Goal: Task Accomplishment & Management: Manage account settings

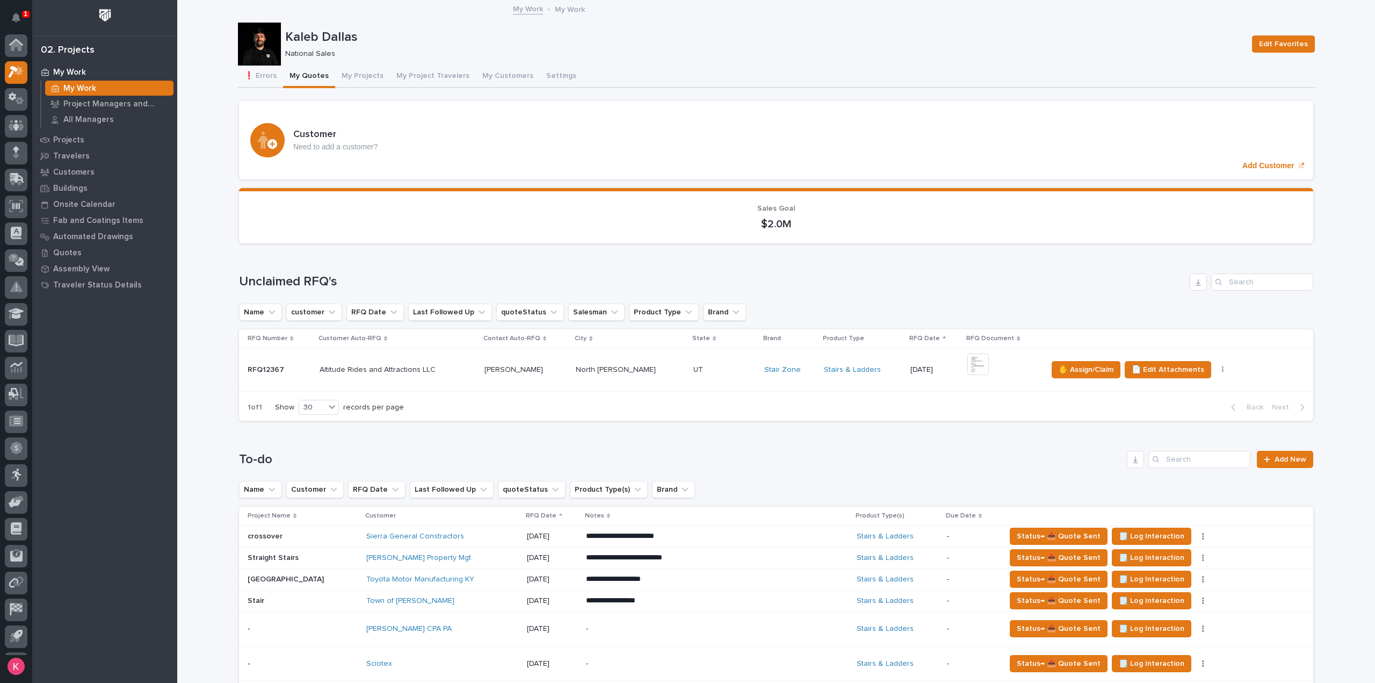
scroll to position [24, 0]
click at [446, 381] on td "Altitude Rides and Attractions LLC Altitude Rides and Attractions LLC" at bounding box center [397, 370] width 165 height 44
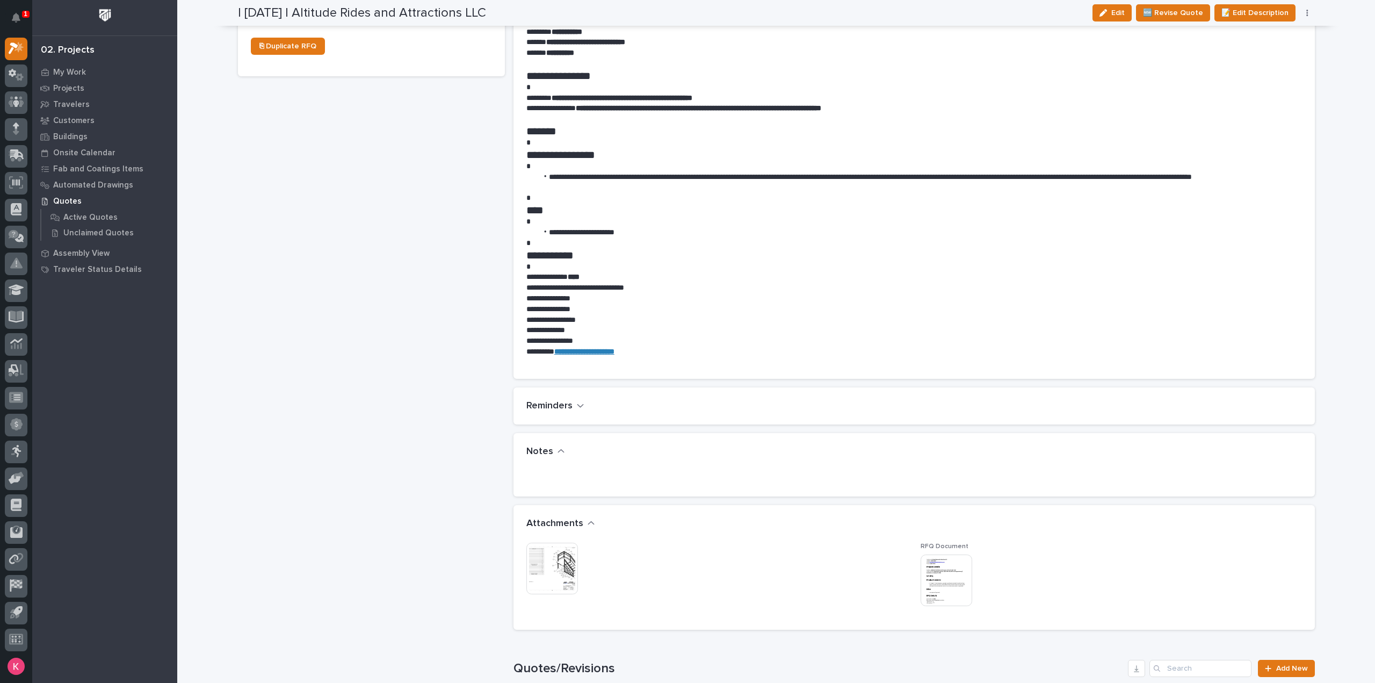
scroll to position [645, 0]
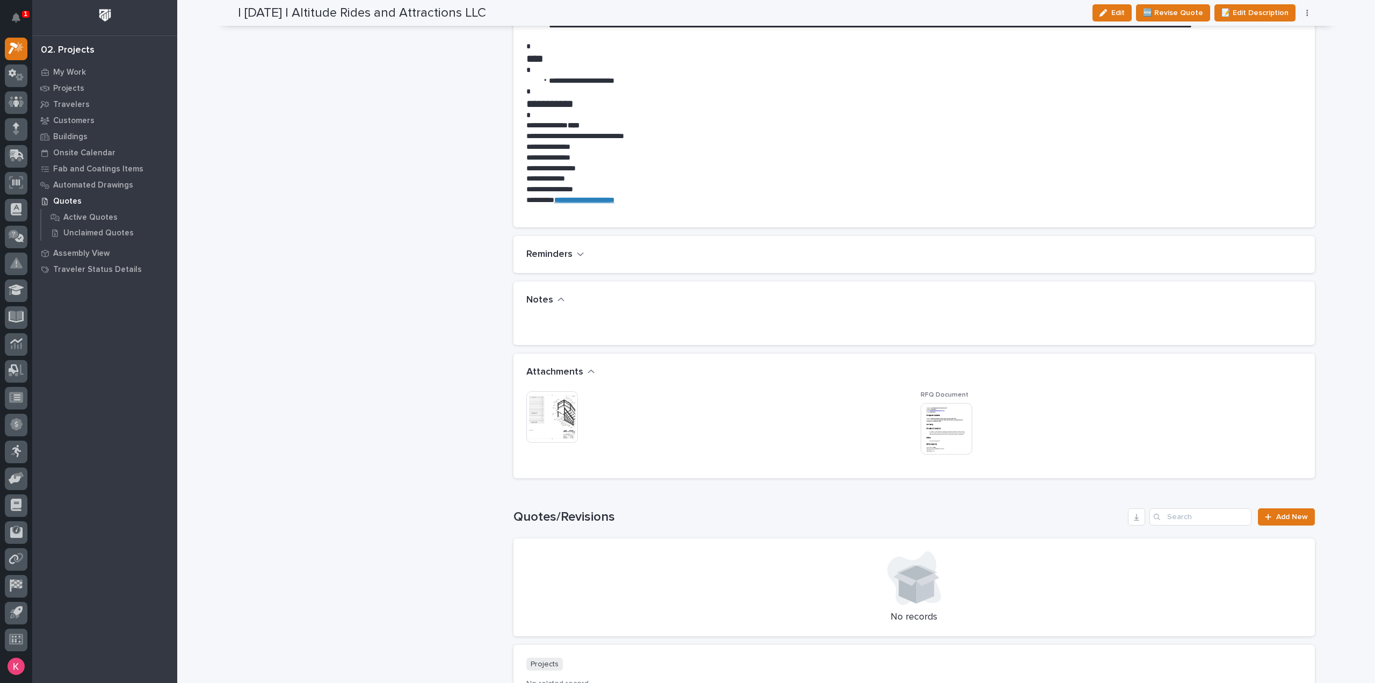
click at [587, 407] on div "This file cannot be opened Download File" at bounding box center [716, 418] width 381 height 54
click at [559, 412] on img at bounding box center [552, 417] width 52 height 52
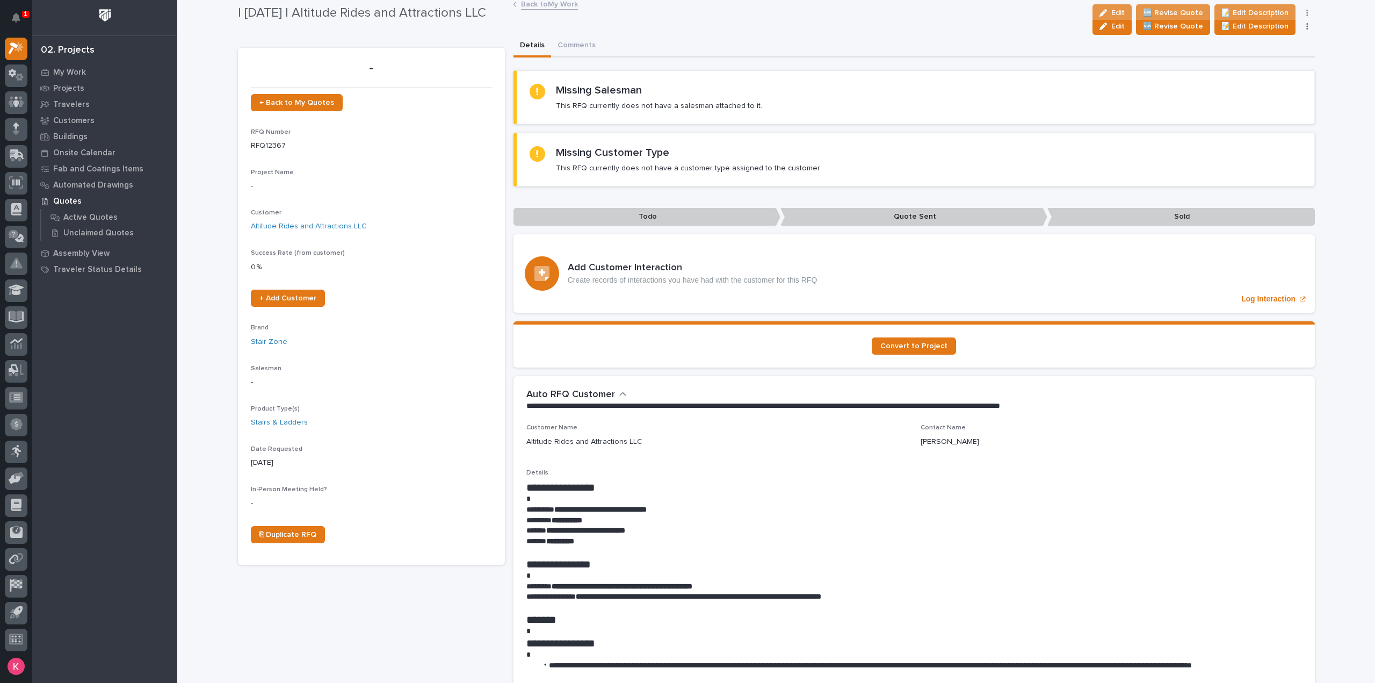
scroll to position [0, 0]
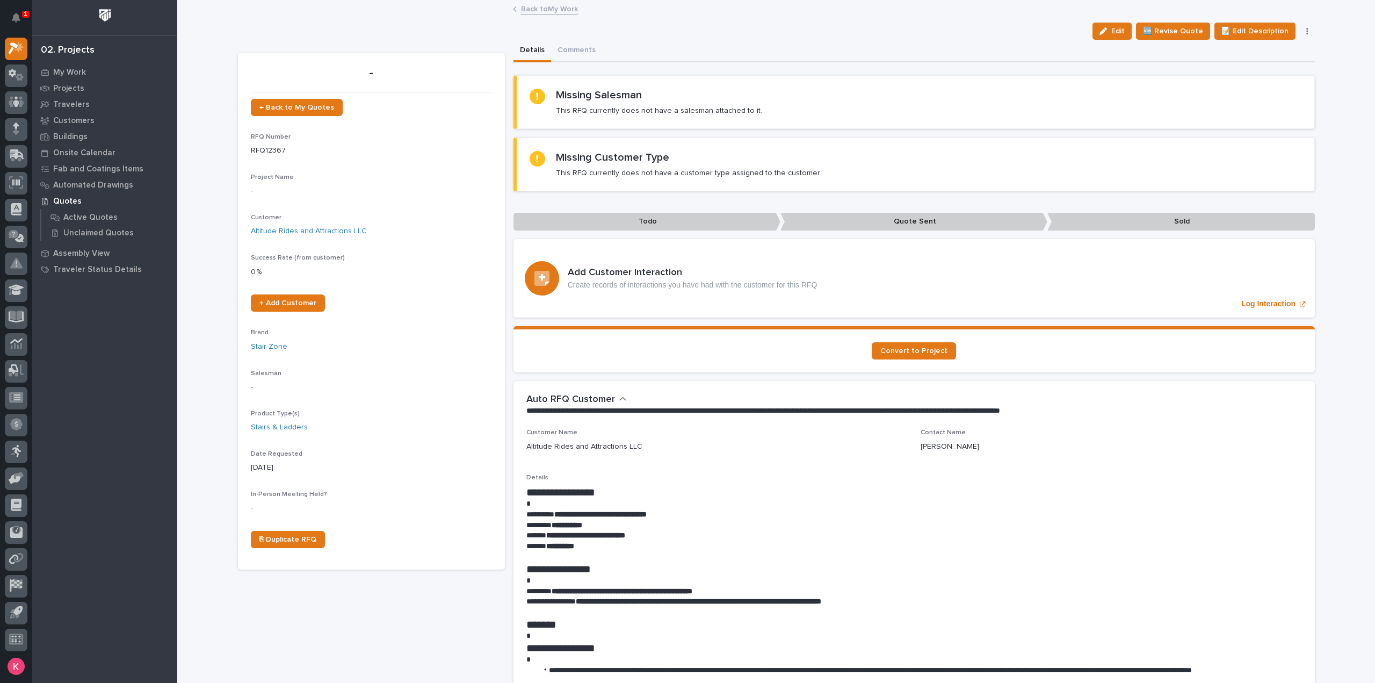
drag, startPoint x: 1115, startPoint y: 34, endPoint x: 782, endPoint y: 141, distance: 349.5
click at [1114, 33] on span "Edit" at bounding box center [1117, 31] width 13 height 10
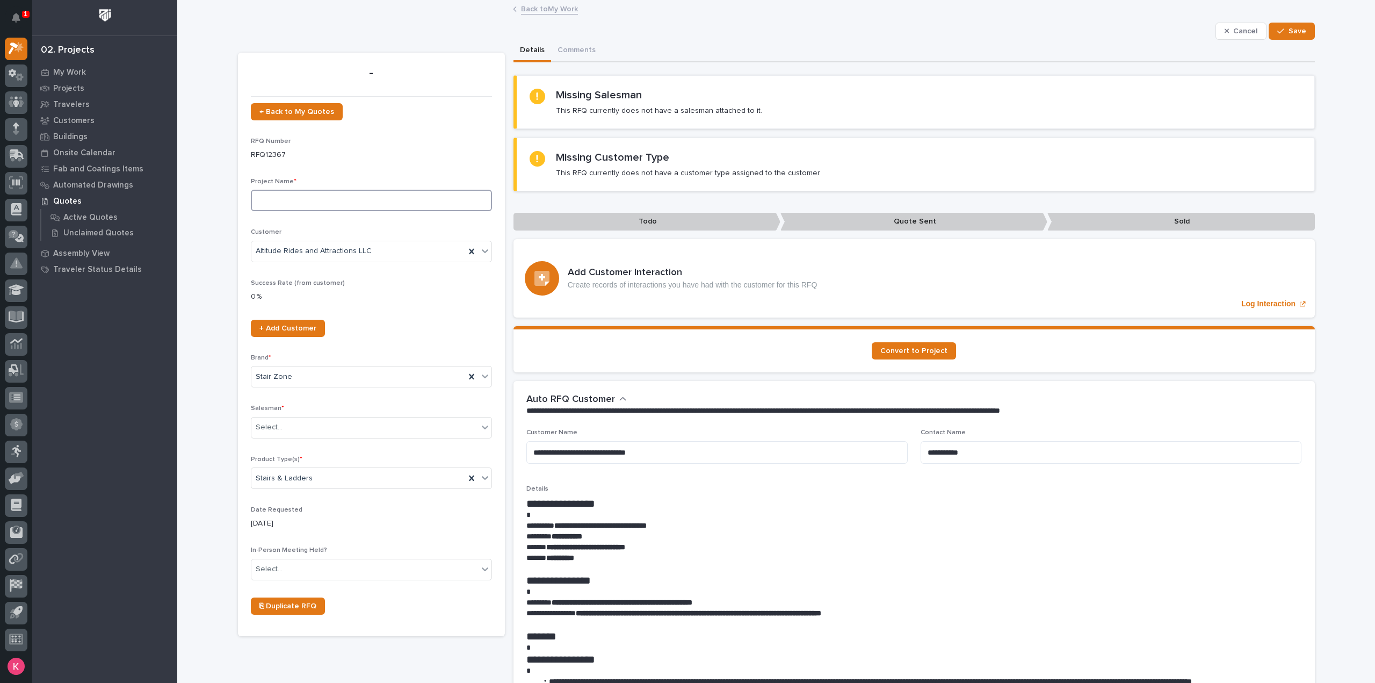
drag, startPoint x: 348, startPoint y: 206, endPoint x: 353, endPoint y: 205, distance: 5.6
click at [348, 206] on input at bounding box center [371, 200] width 241 height 21
type input "Stair"
click at [337, 420] on div "Select..." at bounding box center [364, 427] width 227 height 18
click at [304, 589] on div "[PERSON_NAME]" at bounding box center [367, 597] width 240 height 19
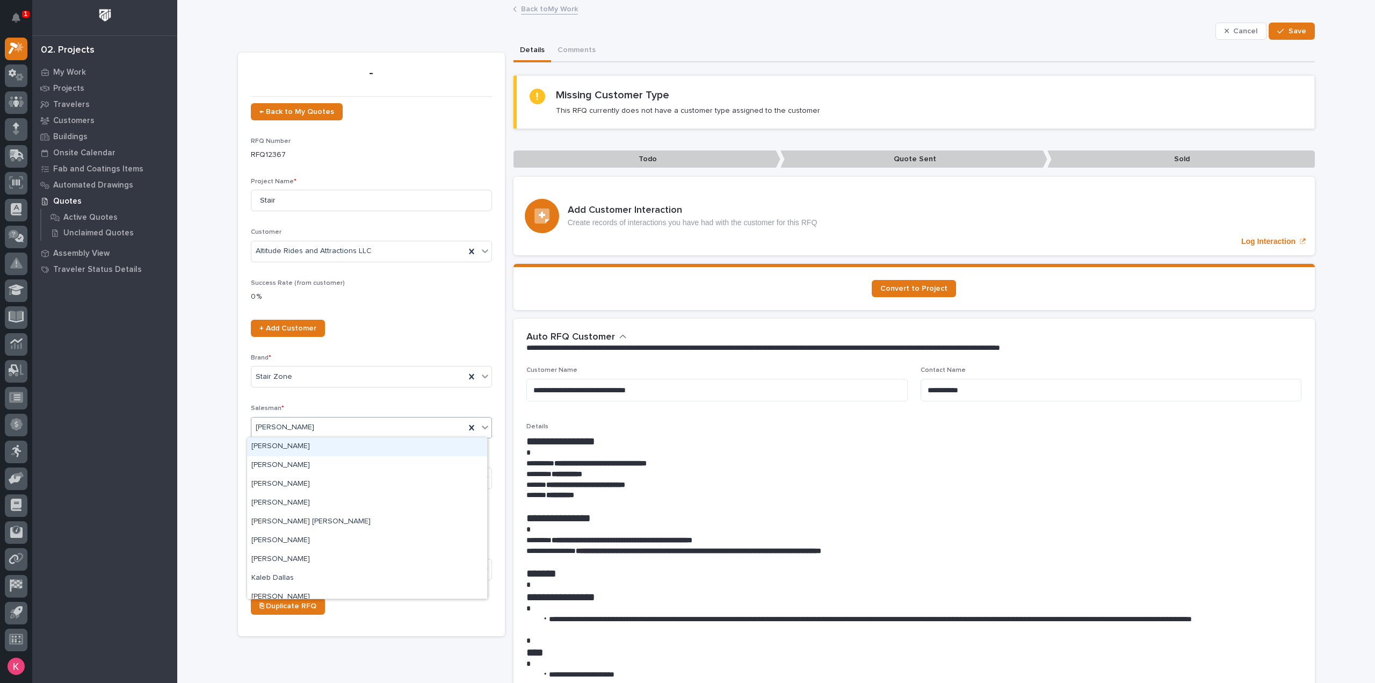
drag, startPoint x: 332, startPoint y: 425, endPoint x: 340, endPoint y: 451, distance: 27.0
click at [333, 425] on div "[PERSON_NAME]" at bounding box center [358, 427] width 214 height 18
click at [302, 576] on div "Kaleb Dallas" at bounding box center [367, 578] width 240 height 19
click at [1293, 27] on span "Save" at bounding box center [1298, 31] width 18 height 10
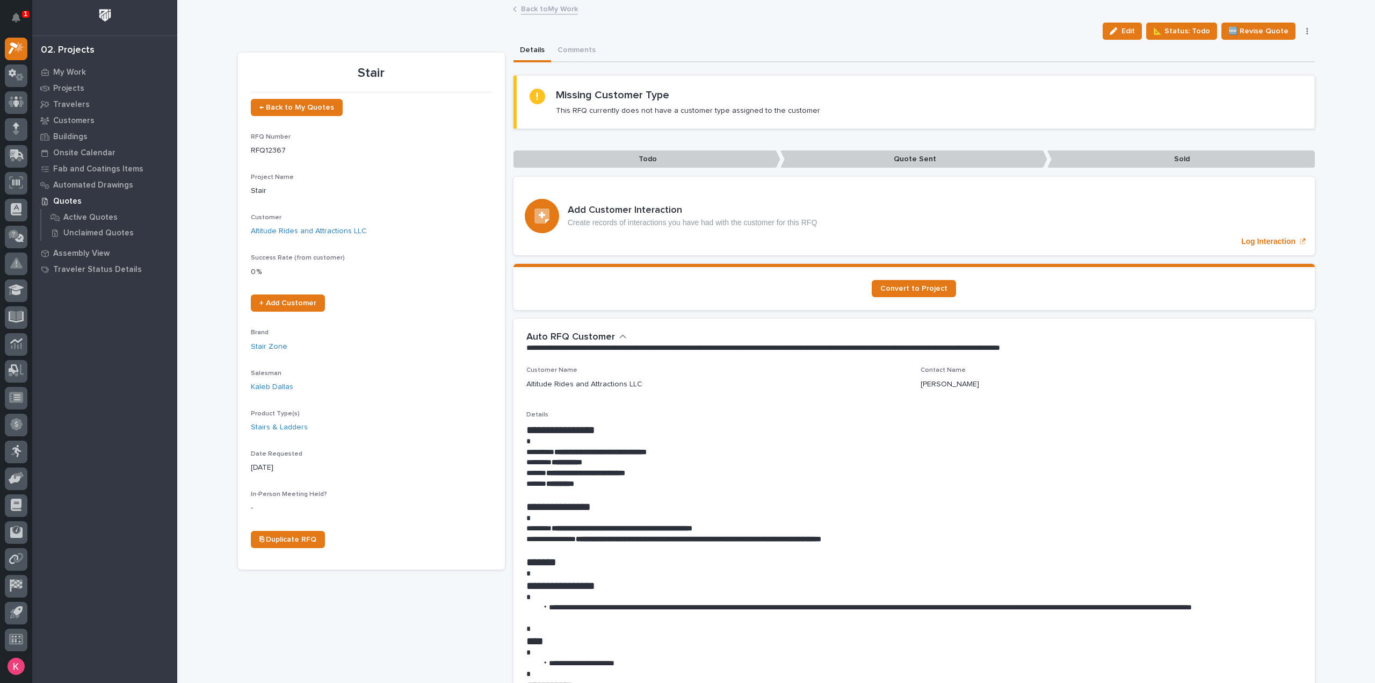
click at [560, 9] on link "Back to My Work" at bounding box center [549, 8] width 57 height 12
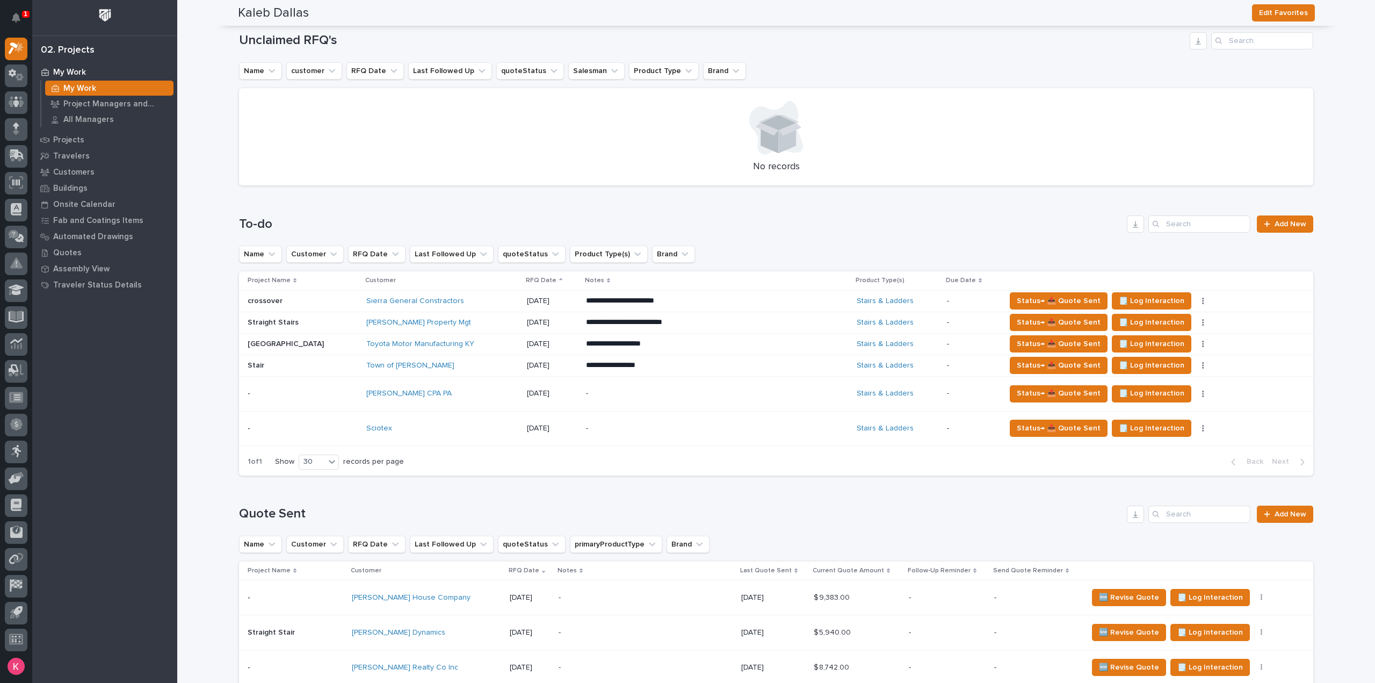
scroll to position [241, 0]
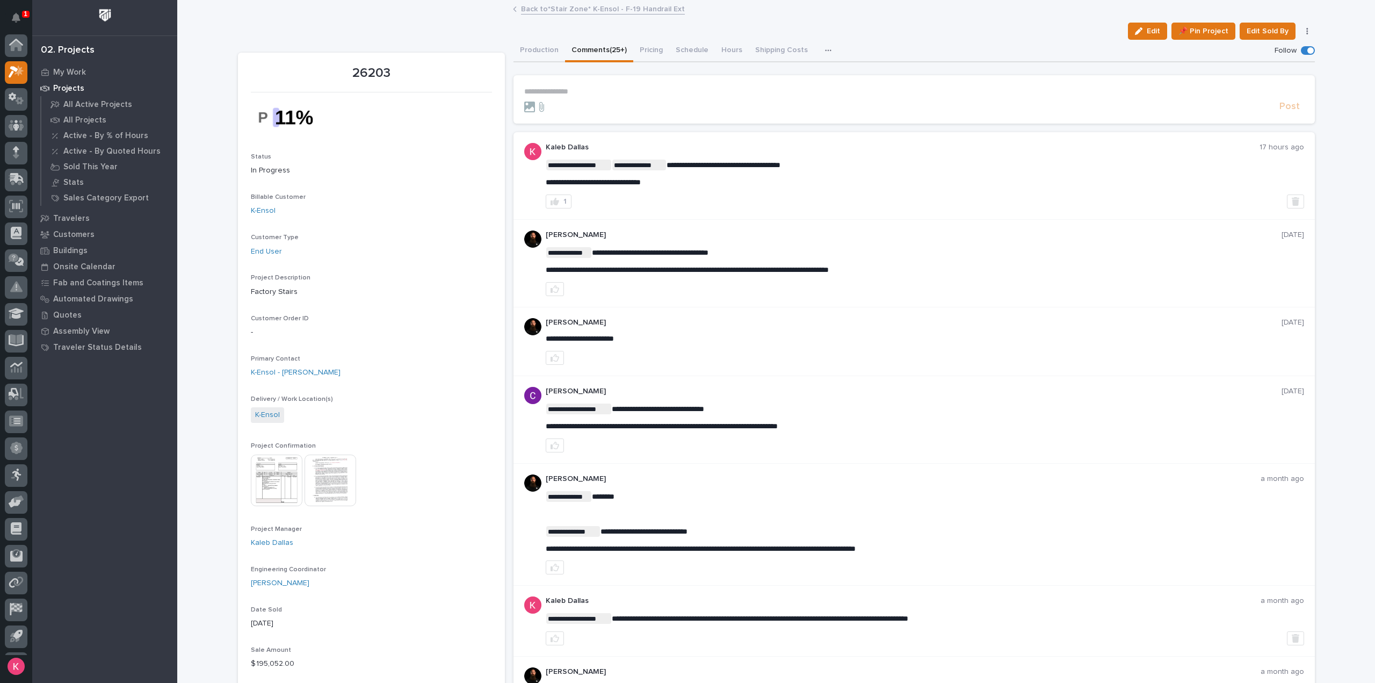
scroll to position [24, 0]
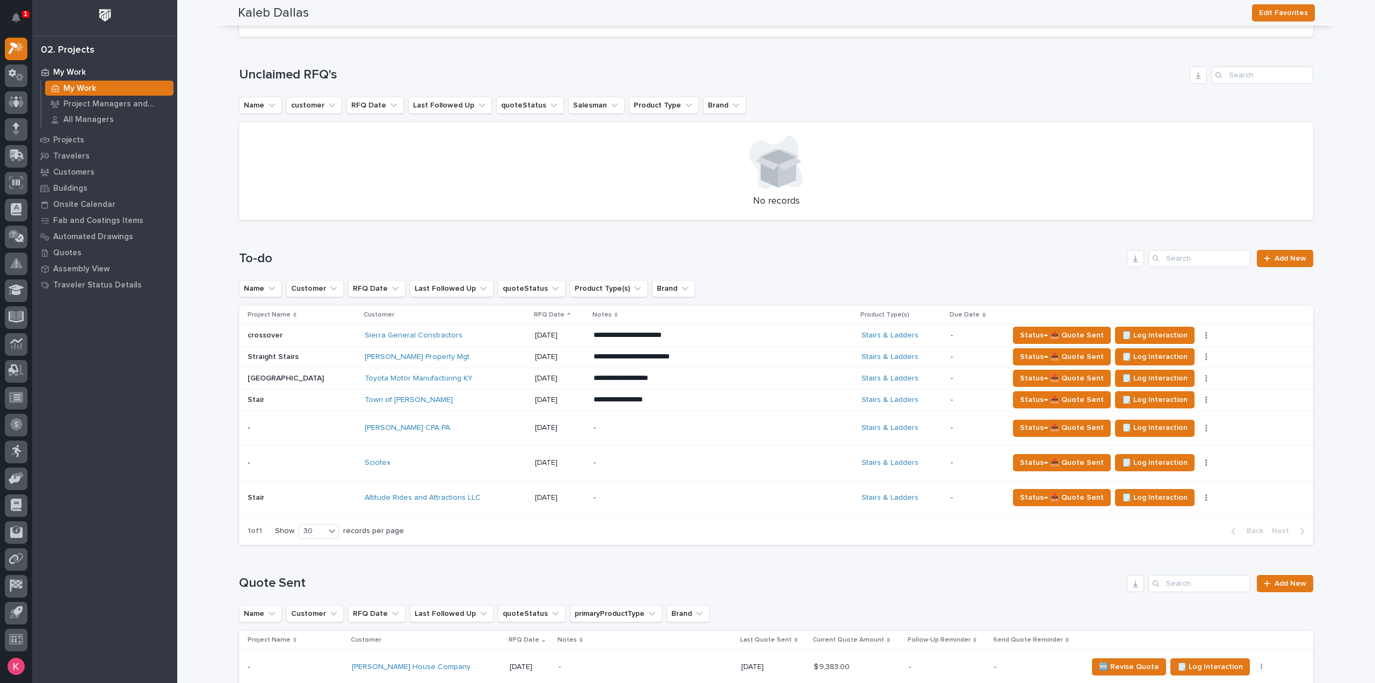
scroll to position [107, 0]
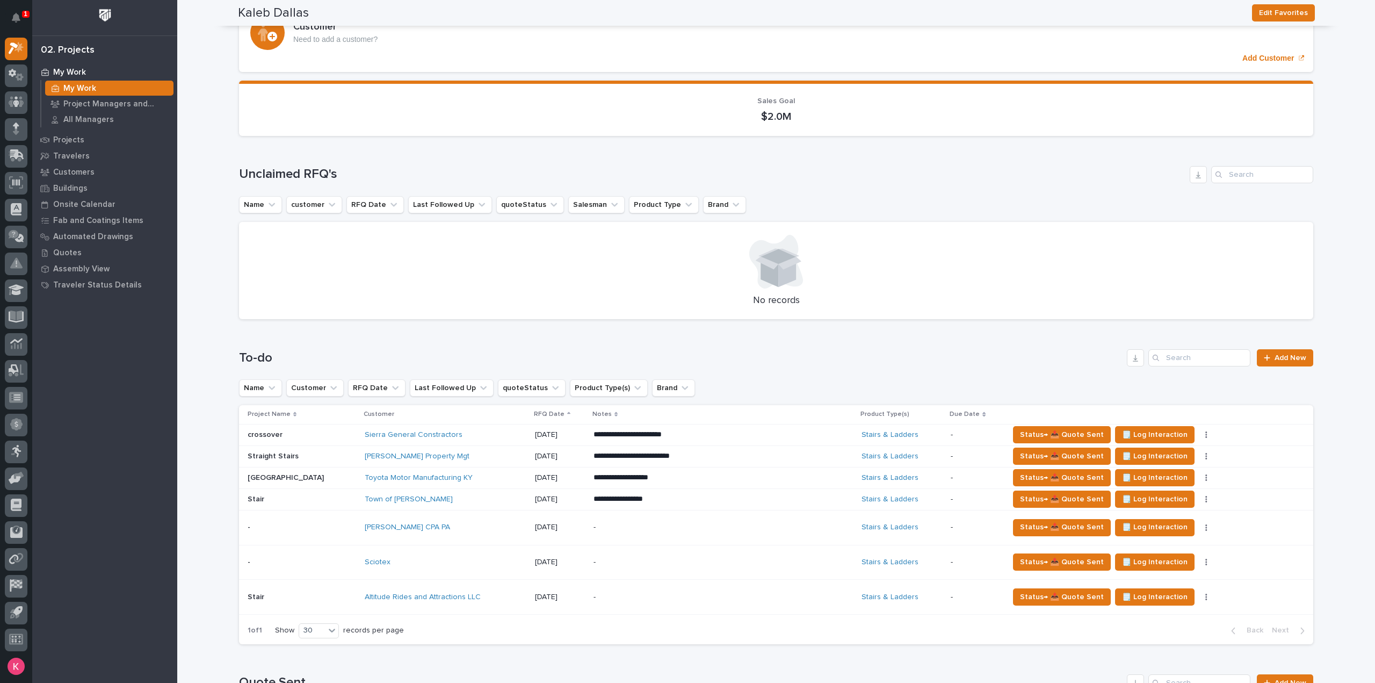
drag, startPoint x: 193, startPoint y: 210, endPoint x: 174, endPoint y: 112, distance: 99.1
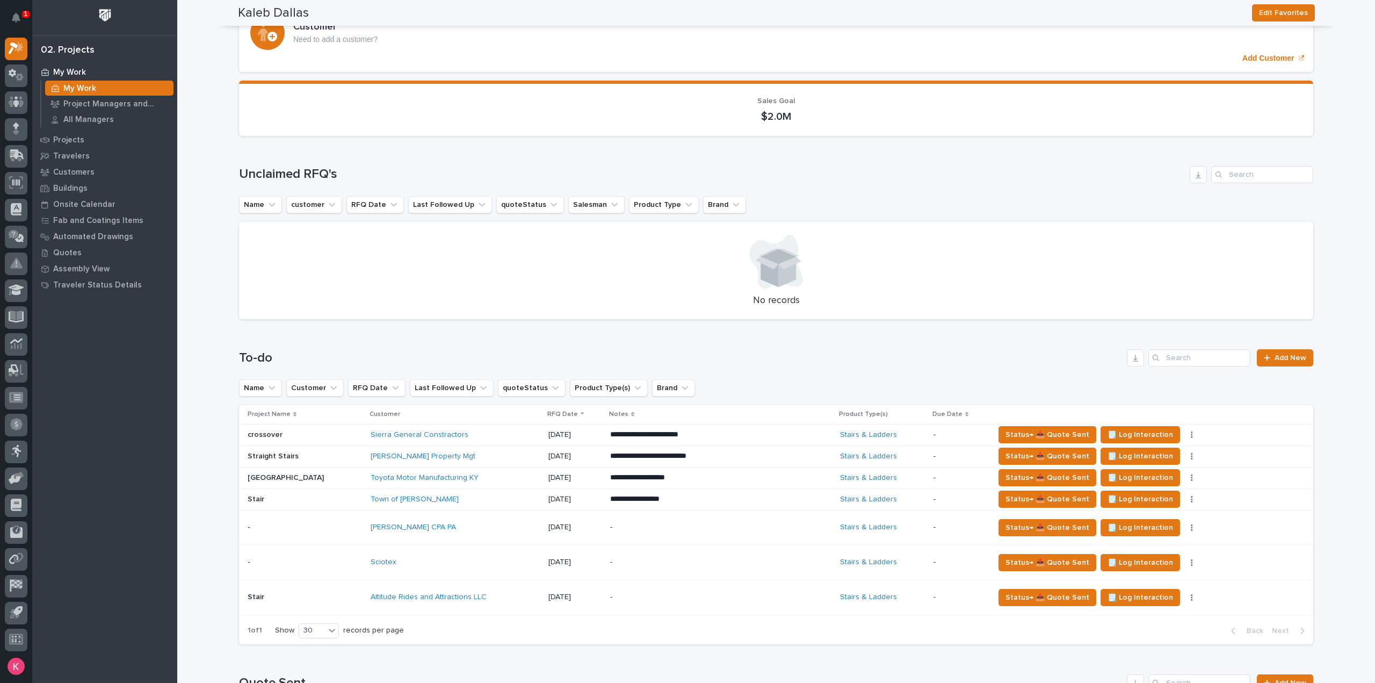
scroll to position [0, 0]
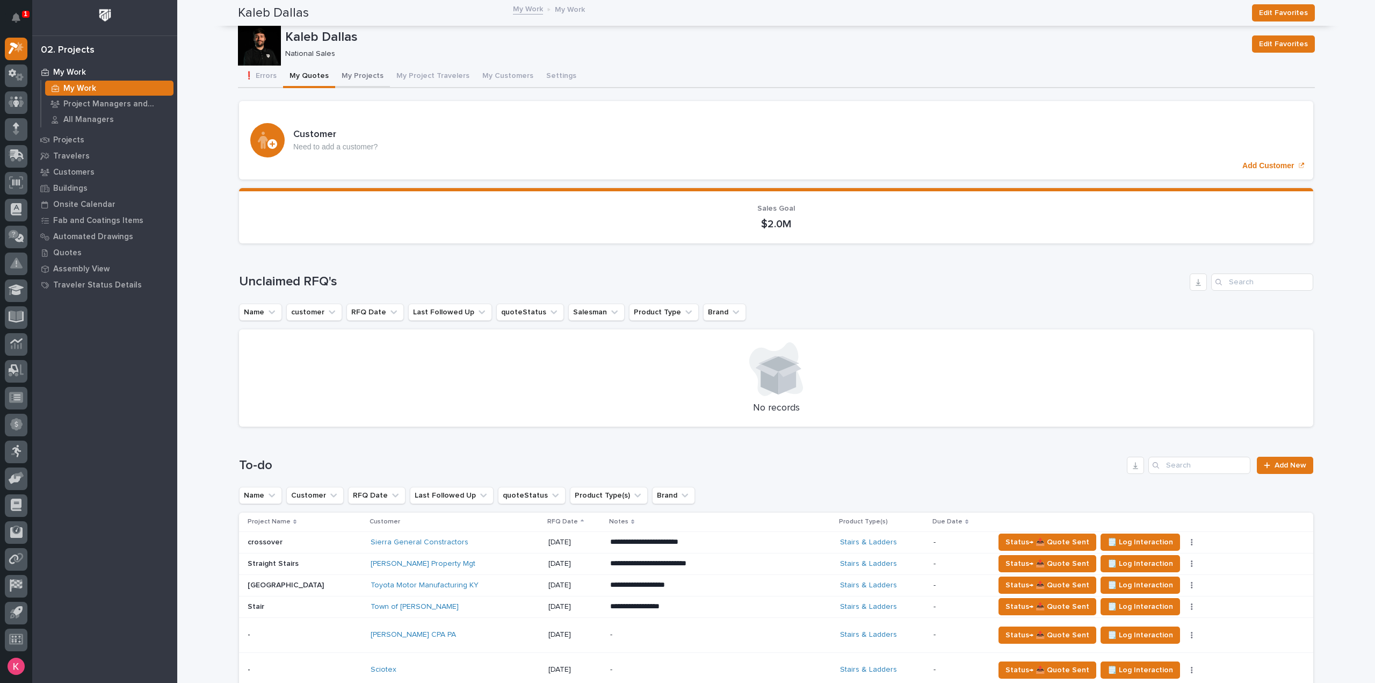
click at [355, 78] on button "My Projects" at bounding box center [362, 77] width 55 height 23
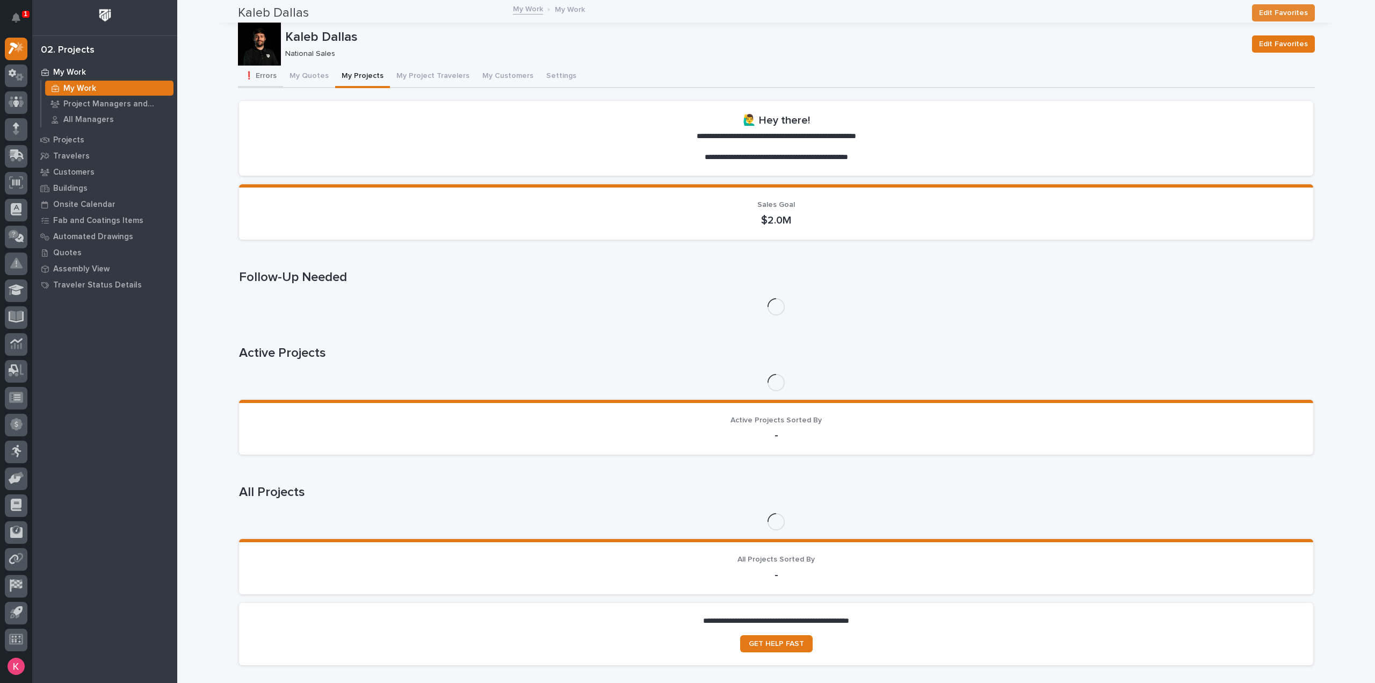
click at [254, 83] on button "❗ Errors" at bounding box center [260, 77] width 45 height 23
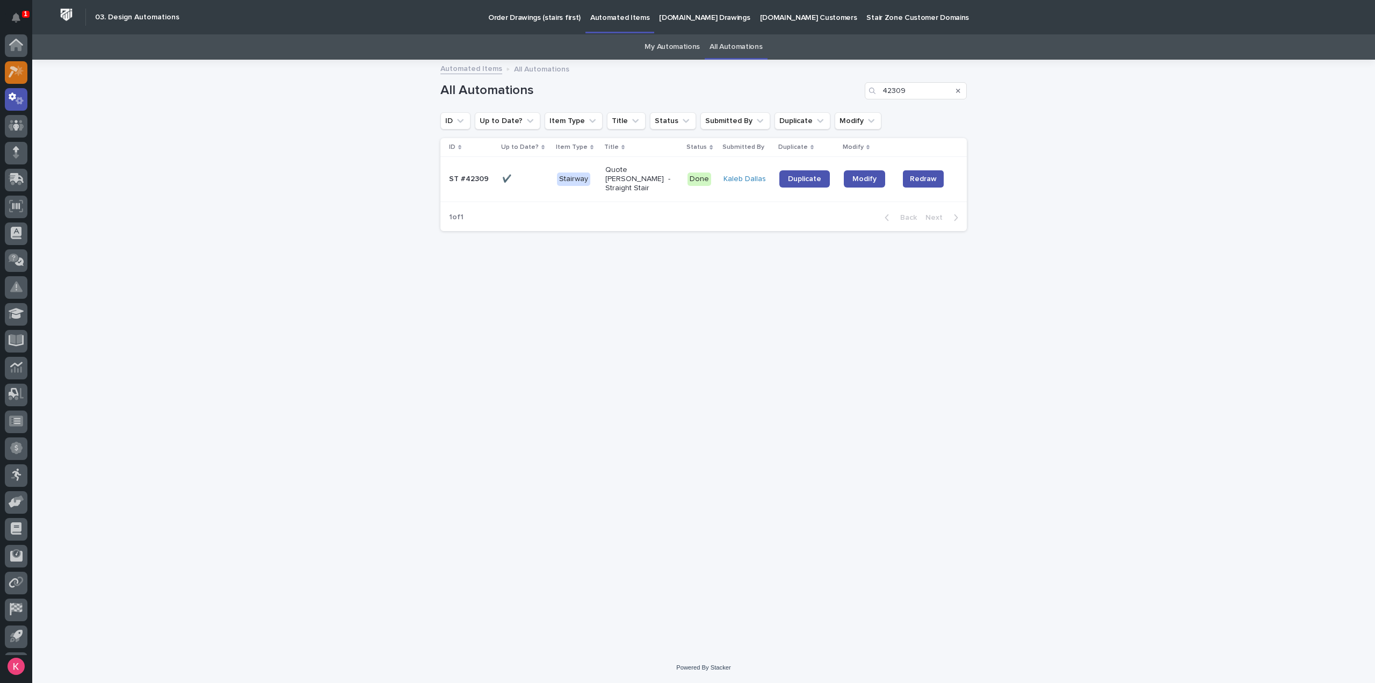
scroll to position [24, 0]
click at [14, 56] on div at bounding box center [16, 49] width 23 height 23
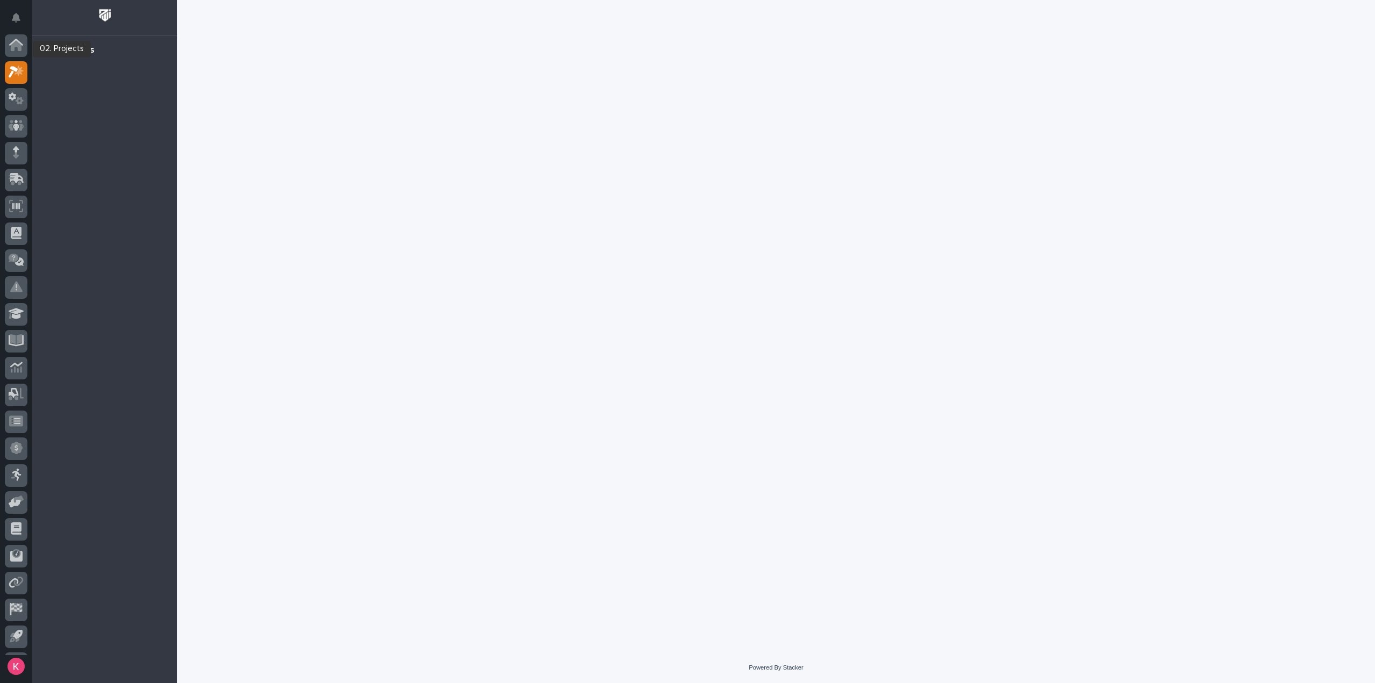
scroll to position [24, 0]
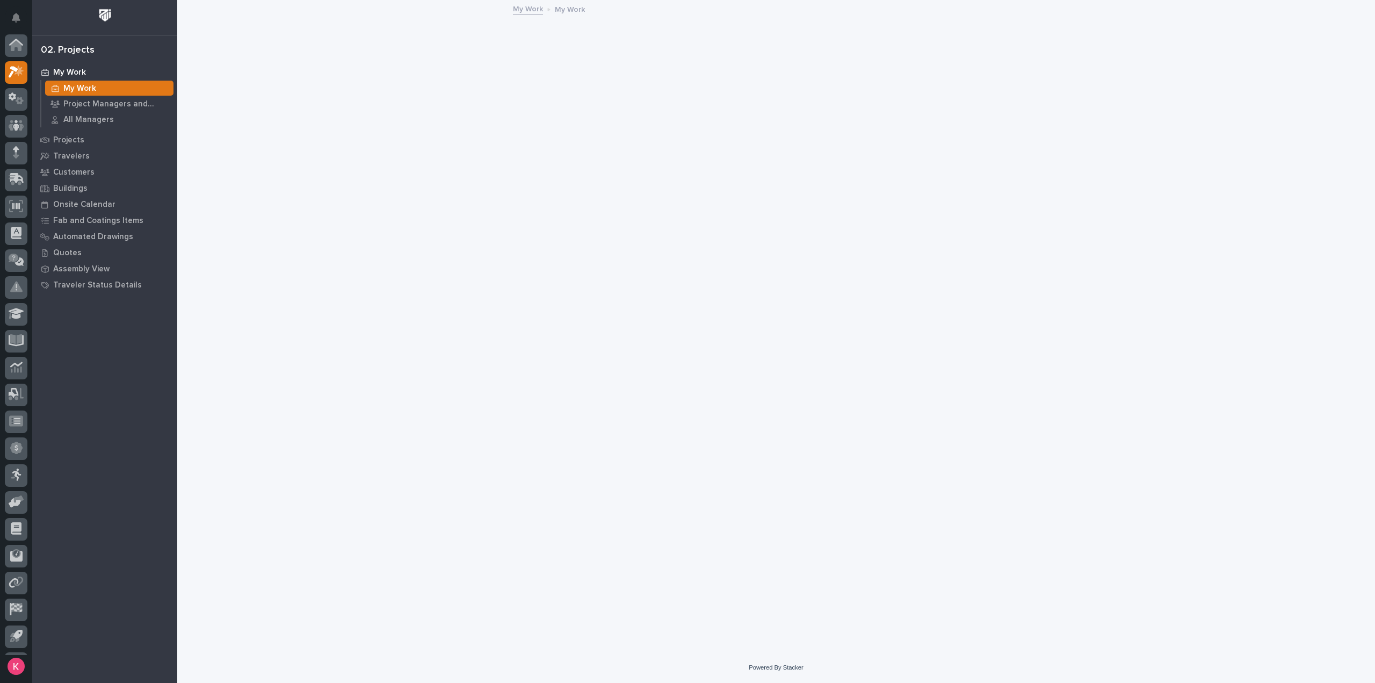
scroll to position [24, 0]
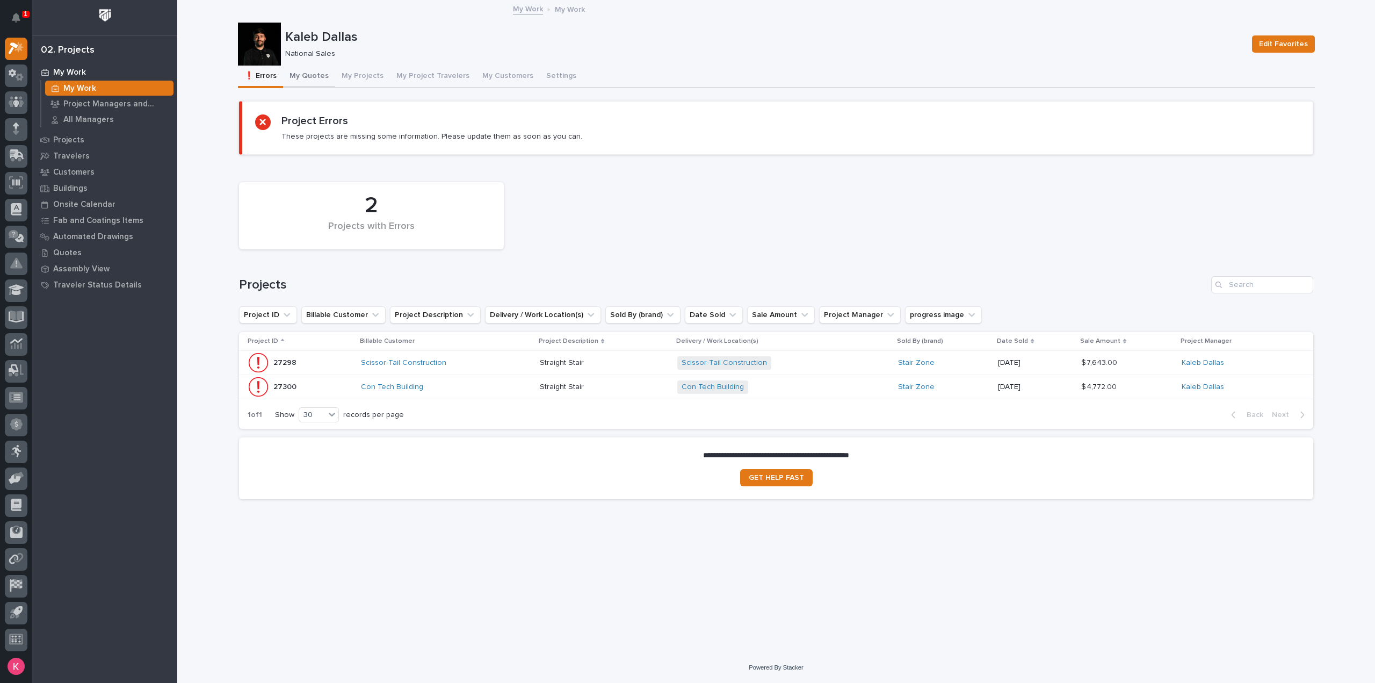
drag, startPoint x: 329, startPoint y: 68, endPoint x: 328, endPoint y: 82, distance: 13.5
click at [329, 68] on div "❗ Errors My Quotes My Projects My Project Travelers My Customers Settings" at bounding box center [776, 77] width 1077 height 23
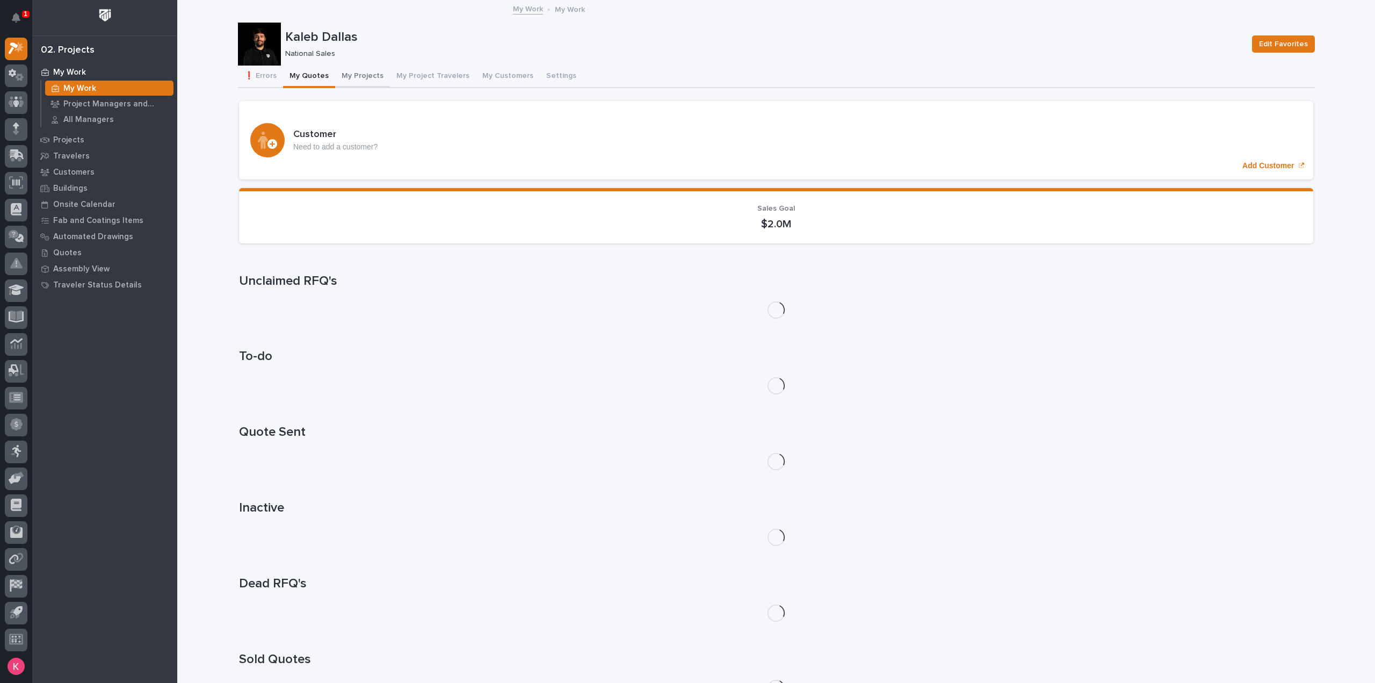
click at [366, 84] on button "My Projects" at bounding box center [362, 77] width 55 height 23
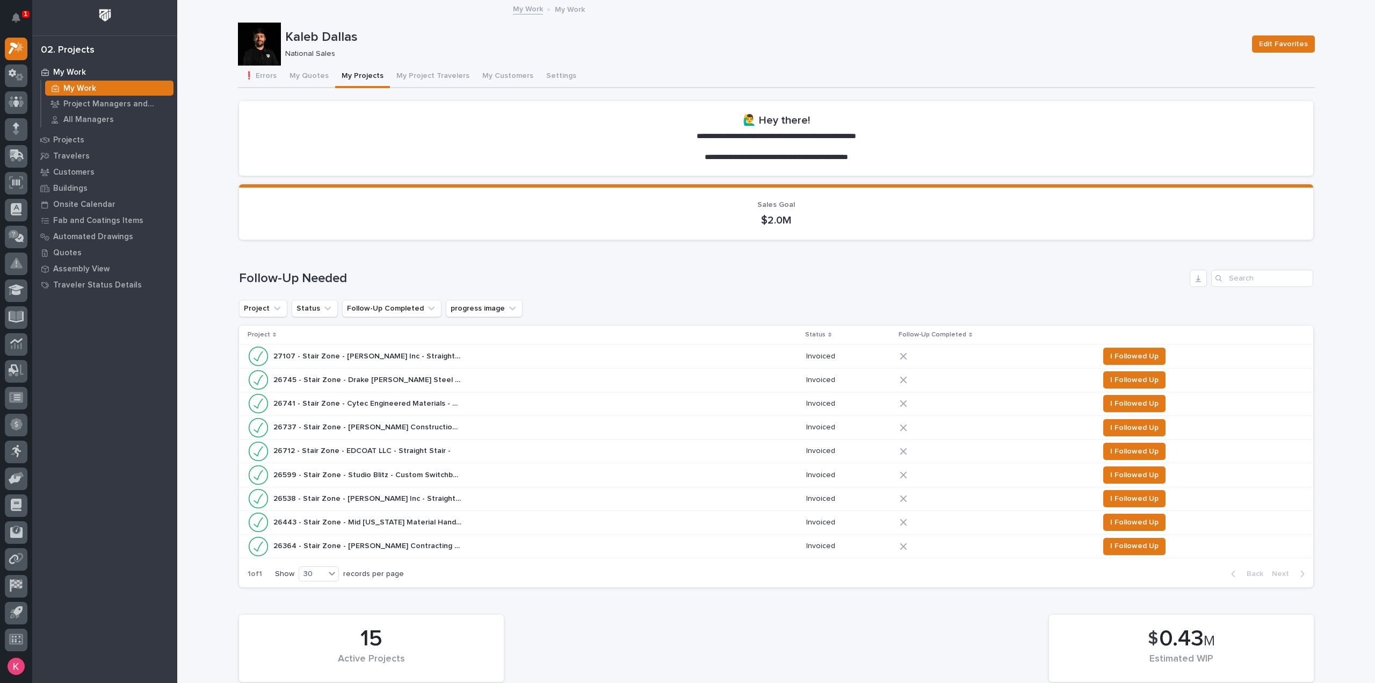
click at [482, 352] on div "27107 - Stair Zone - HA Dorsten Inc - Straight Stair - NF Eggs 27107 - Stair Zo…" at bounding box center [523, 355] width 550 height 21
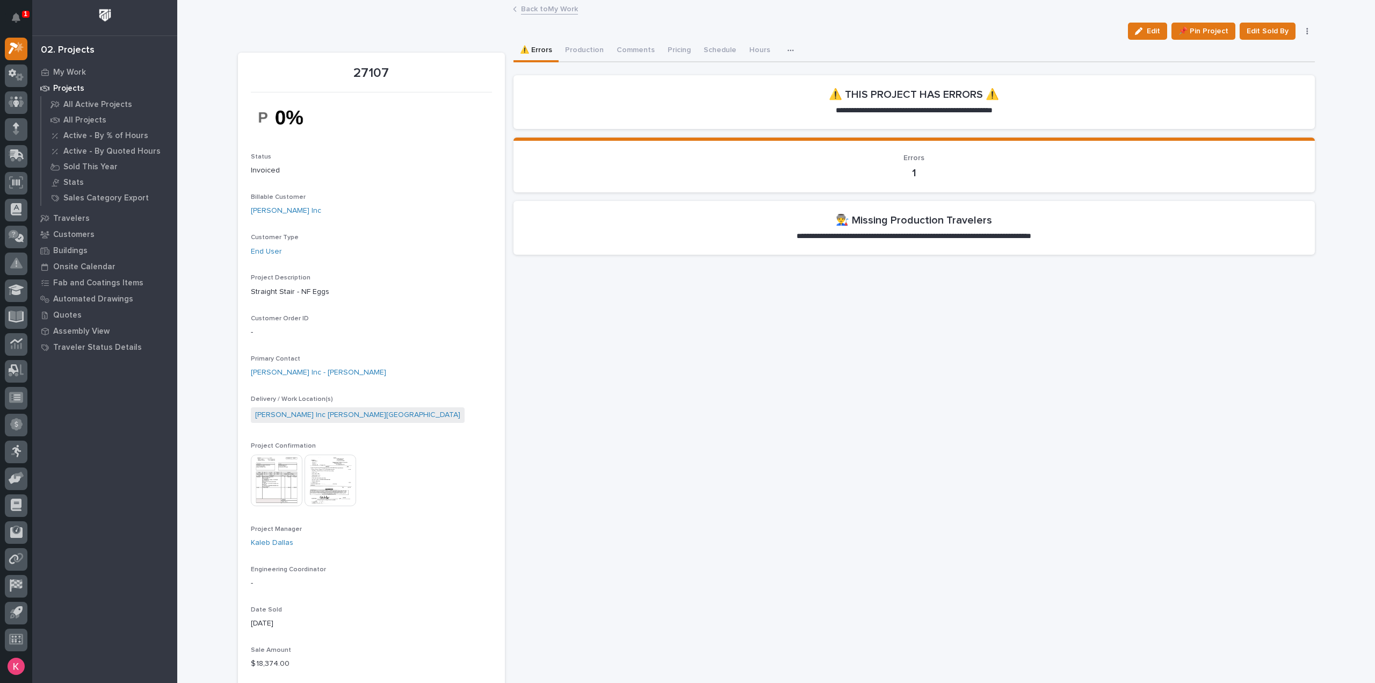
click at [272, 481] on img at bounding box center [277, 480] width 52 height 52
